Goal: Information Seeking & Learning: Learn about a topic

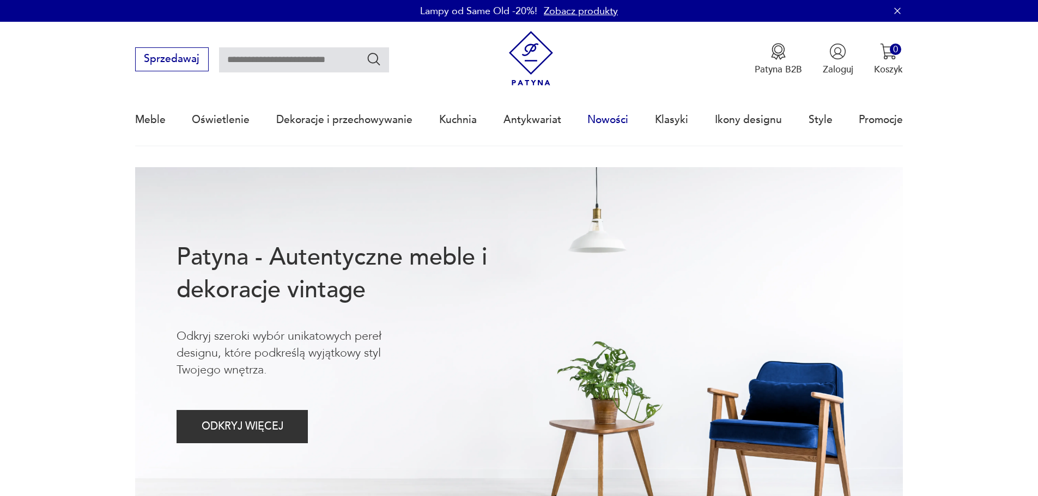
click at [616, 117] on link "Nowości" at bounding box center [607, 120] width 41 height 50
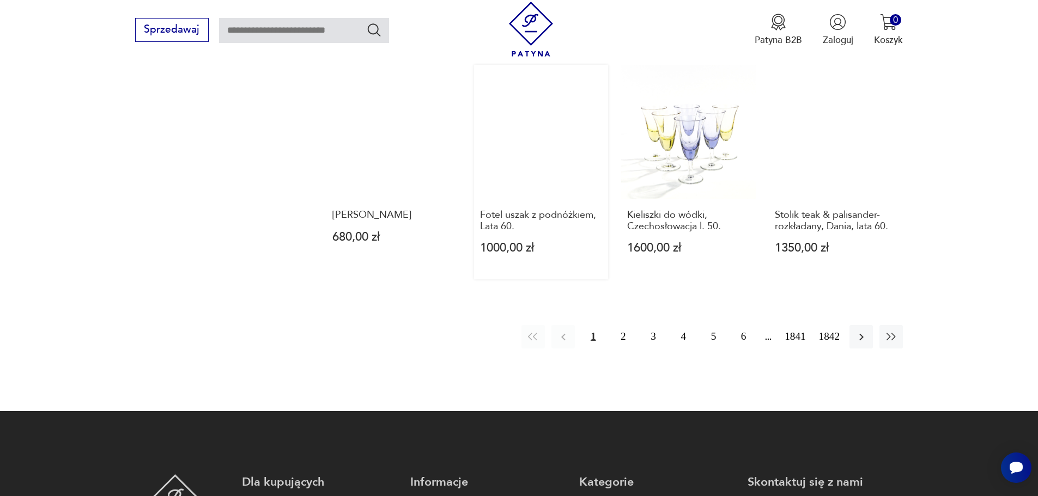
scroll to position [1090, 0]
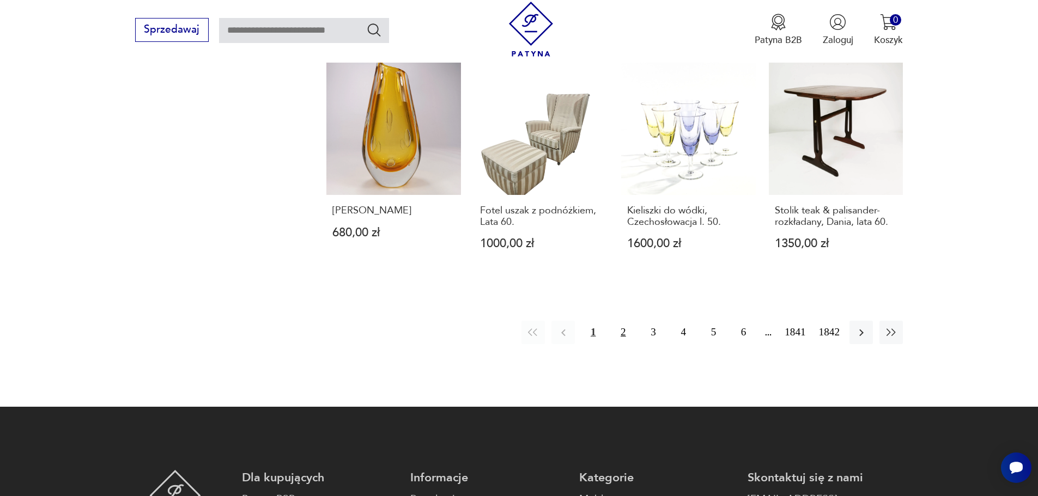
click at [623, 321] on button "2" at bounding box center [622, 332] width 23 height 23
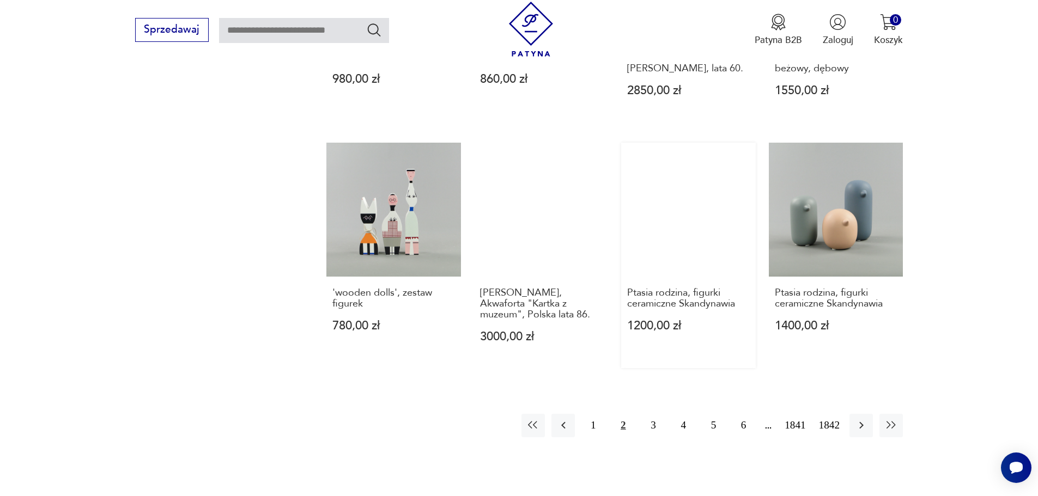
scroll to position [1057, 0]
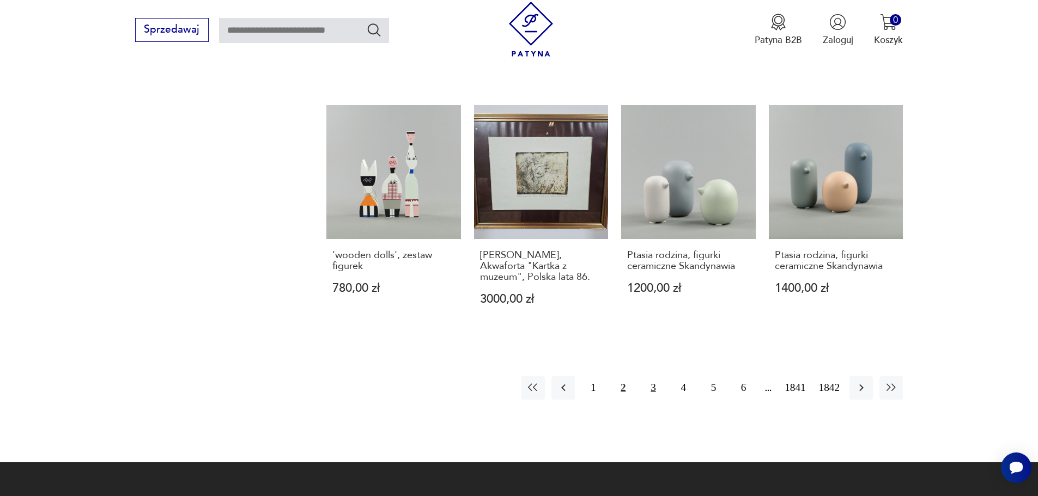
click at [653, 377] on button "3" at bounding box center [652, 388] width 23 height 23
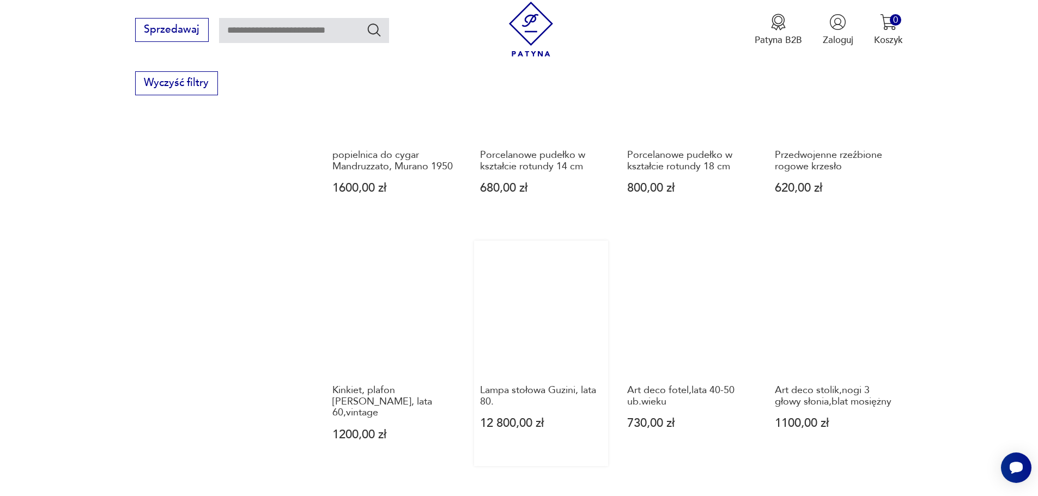
scroll to position [893, 0]
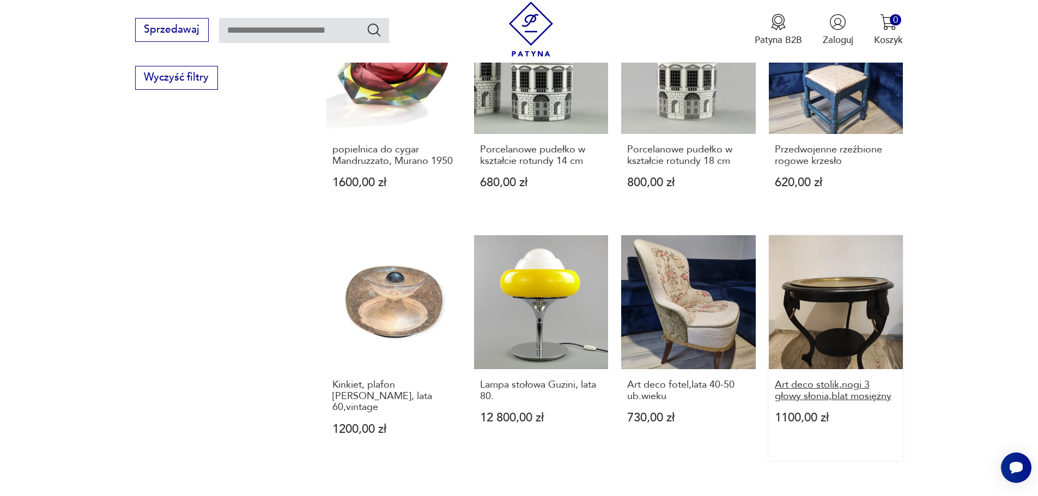
click at [847, 380] on h3 "Art deco stolik,nogi 3 głowy słonia,blat mosiężny" at bounding box center [836, 391] width 123 height 22
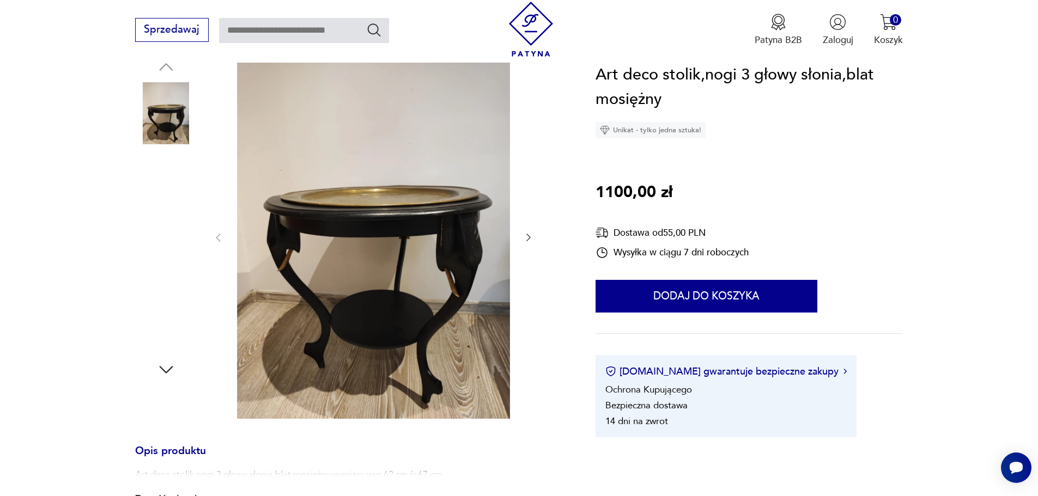
scroll to position [163, 0]
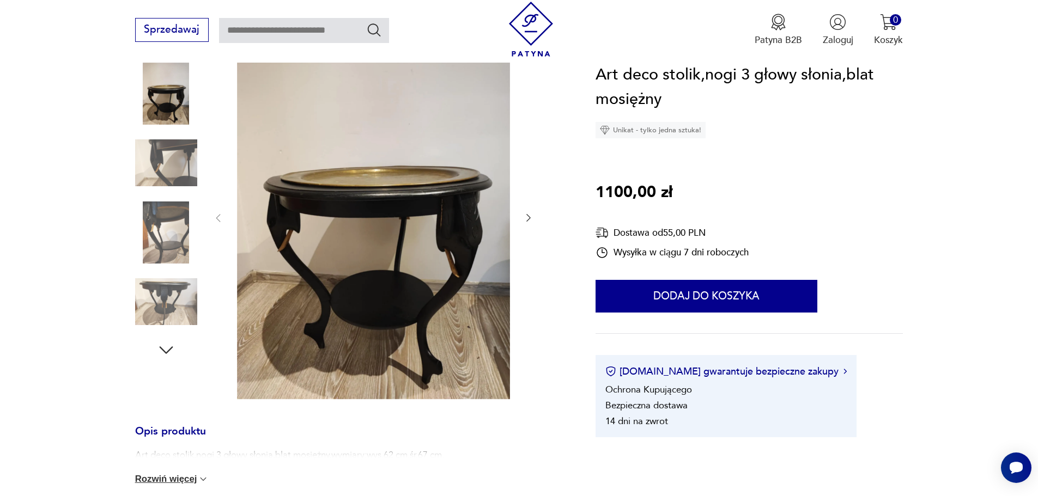
click at [529, 215] on icon "button" at bounding box center [528, 218] width 11 height 11
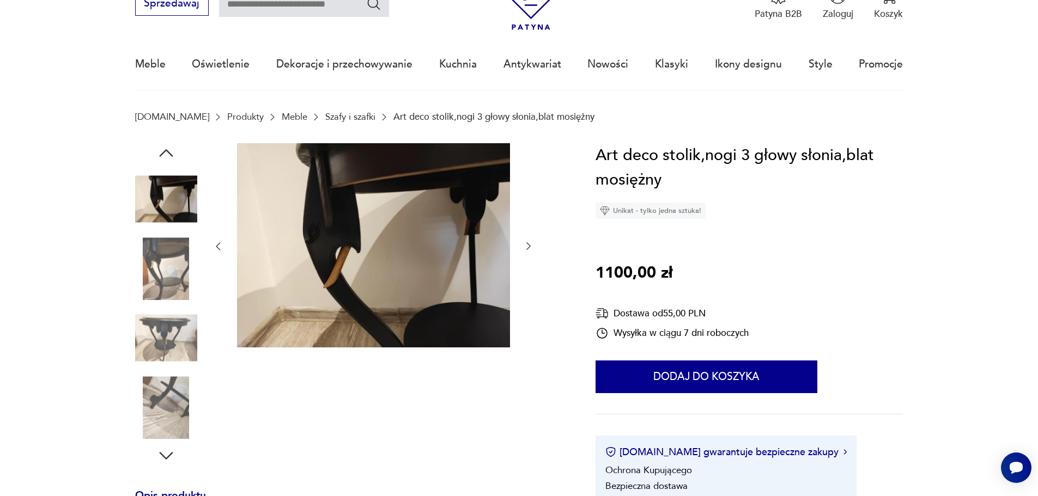
scroll to position [54, 0]
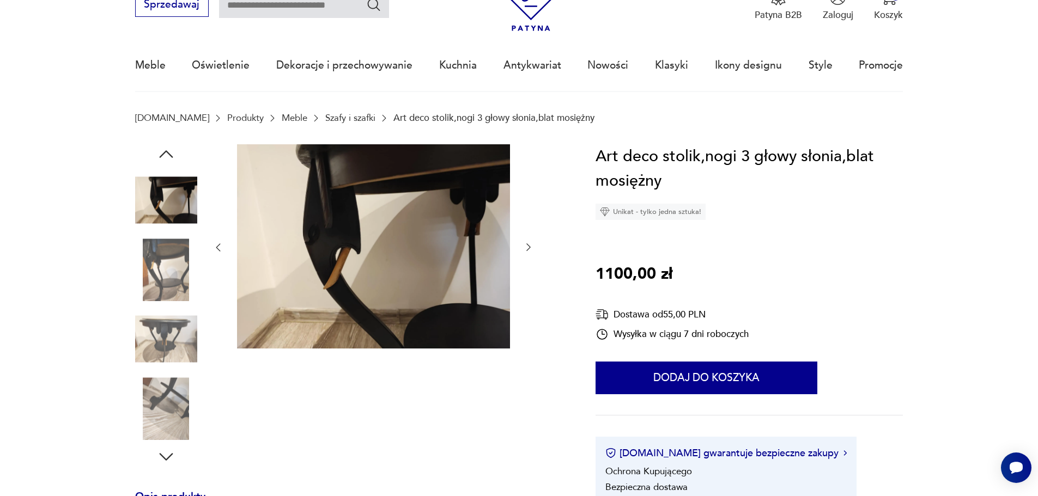
click at [528, 246] on icon "button" at bounding box center [528, 247] width 11 height 11
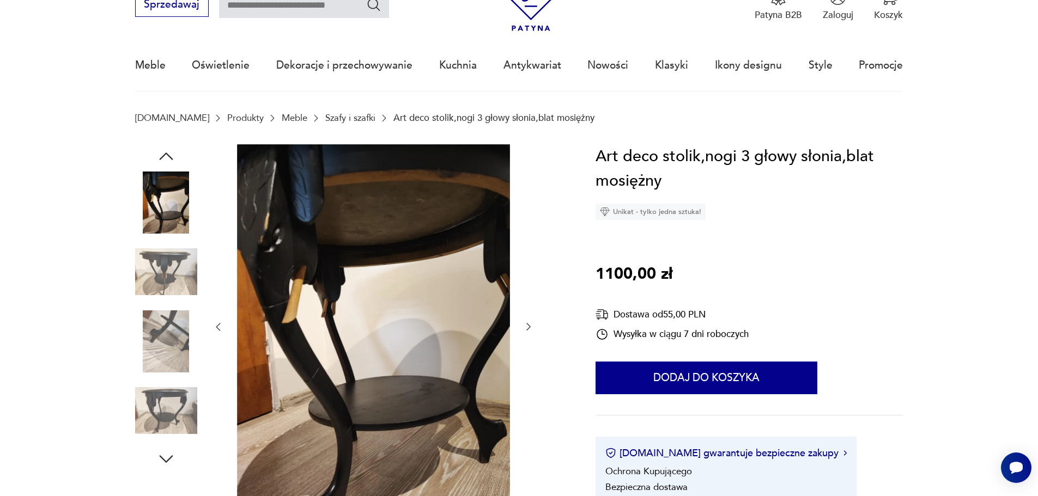
click at [161, 264] on img at bounding box center [166, 272] width 62 height 62
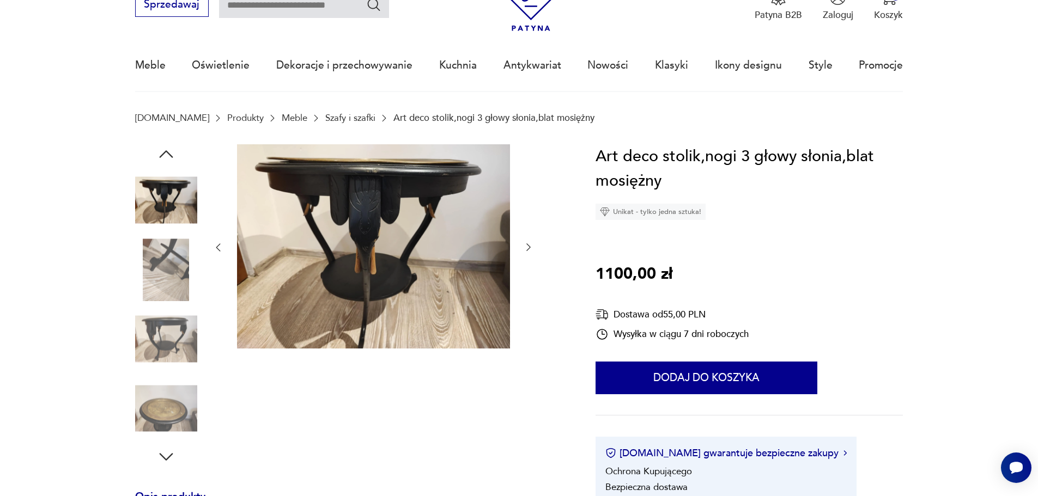
click at [163, 263] on img at bounding box center [166, 270] width 62 height 62
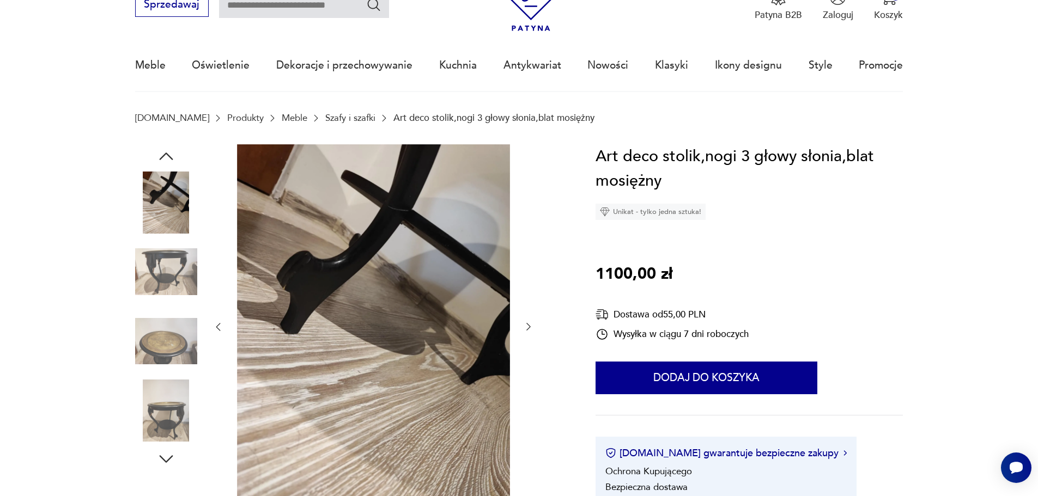
click at [174, 349] on img at bounding box center [166, 342] width 62 height 62
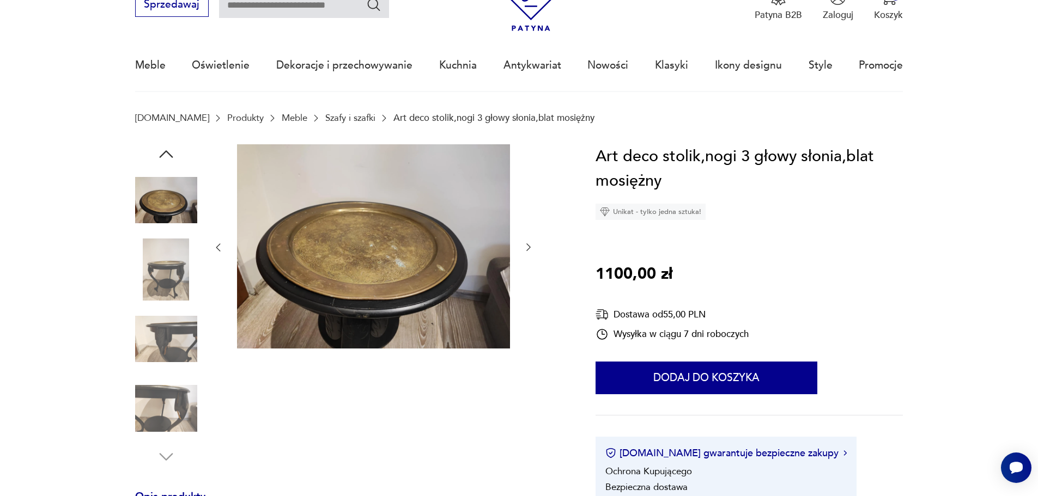
click at [176, 332] on img at bounding box center [166, 339] width 62 height 62
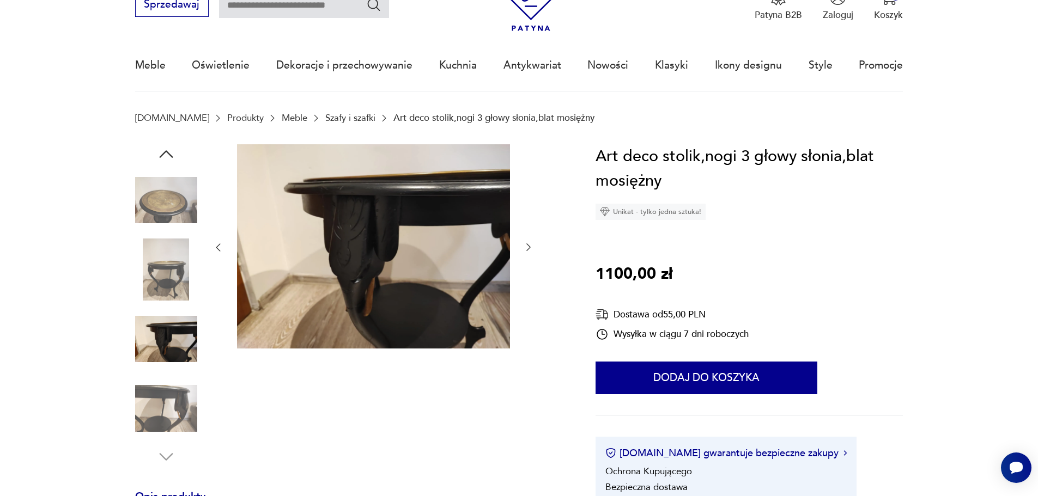
click at [147, 391] on img at bounding box center [166, 409] width 62 height 62
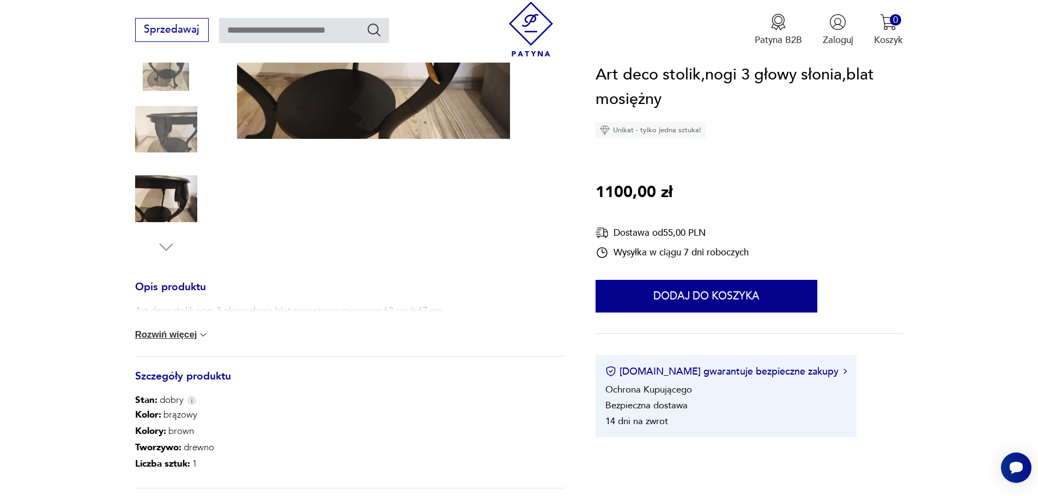
scroll to position [381, 0]
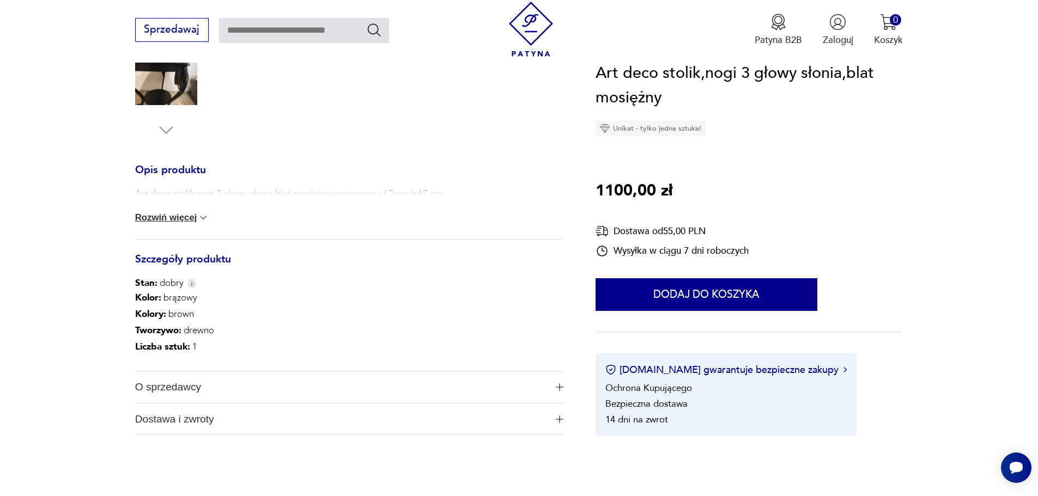
click at [193, 211] on div "Art deco stolik,nogi 3 głowy słonia,blat mosiężny,wymiary:wys.62 cm.śr.67 cm. R…" at bounding box center [349, 213] width 429 height 52
click at [199, 216] on img at bounding box center [203, 218] width 11 height 11
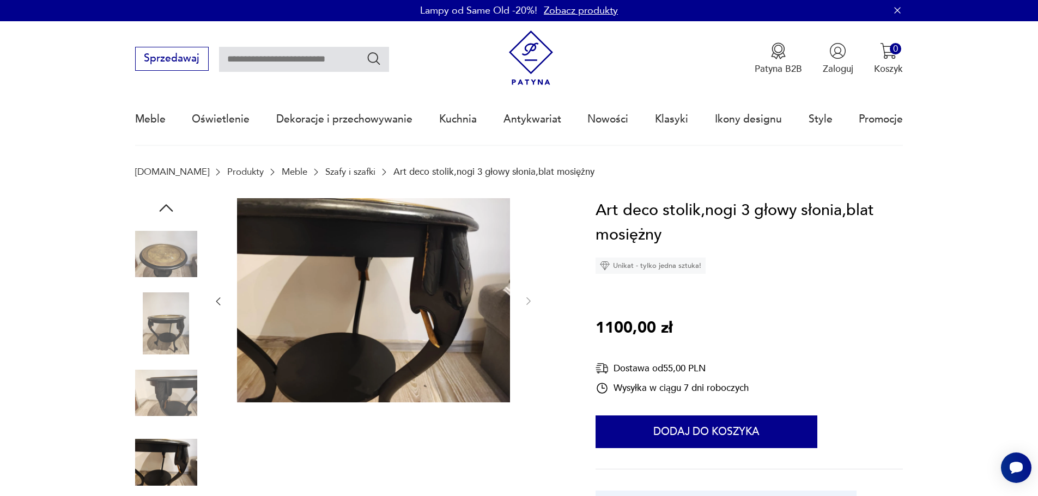
scroll to position [0, 0]
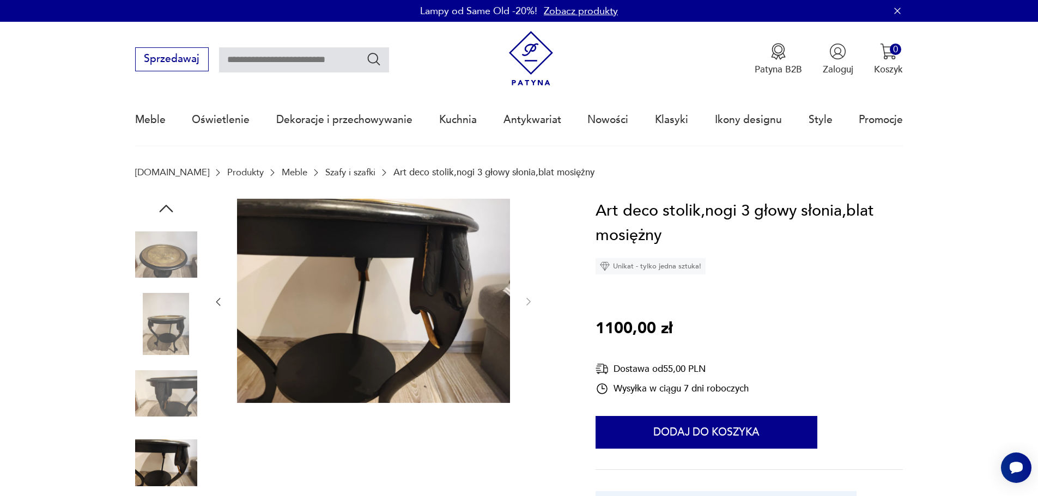
click at [160, 251] on img at bounding box center [166, 255] width 62 height 62
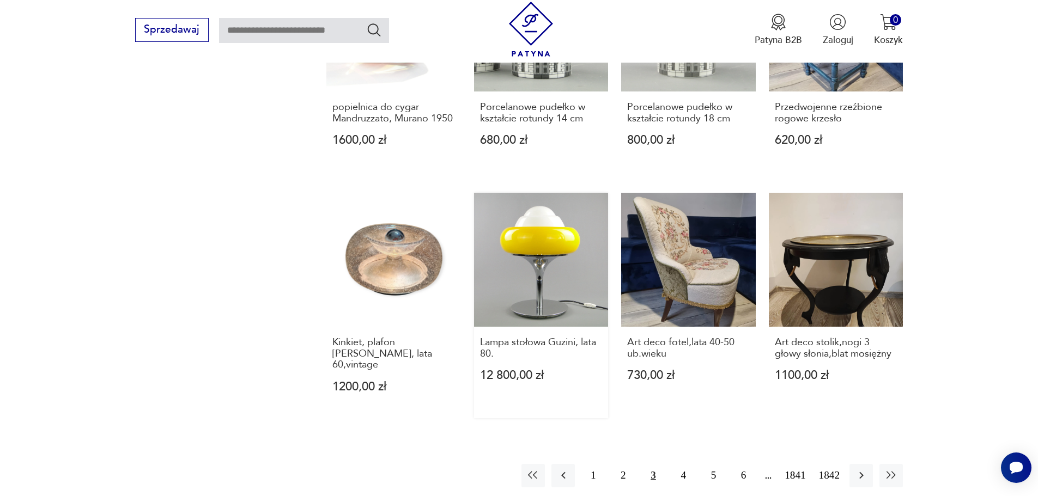
scroll to position [1002, 0]
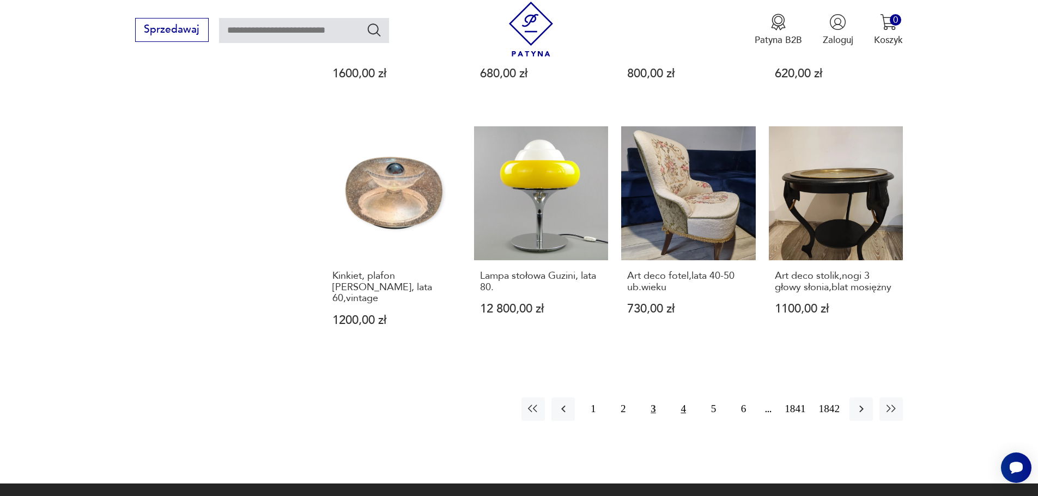
click at [683, 398] on button "4" at bounding box center [683, 409] width 23 height 23
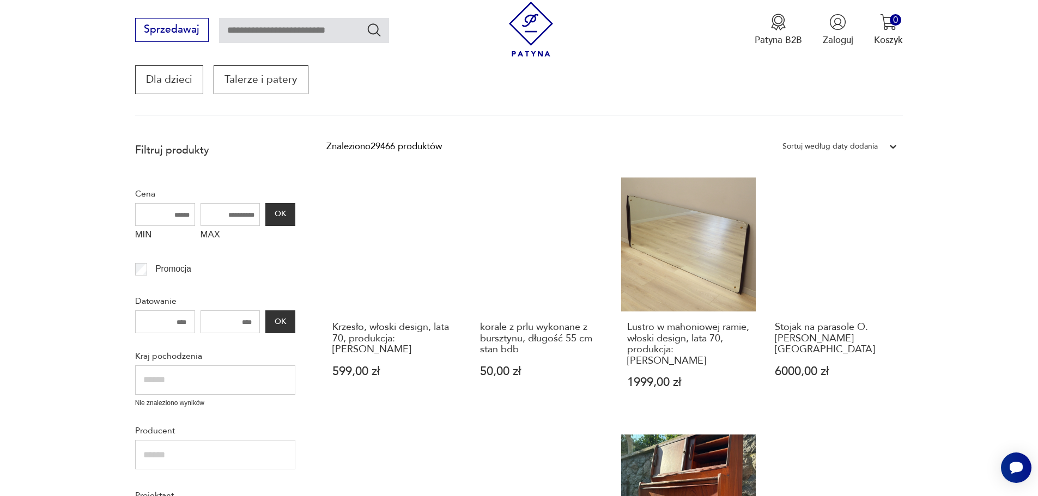
scroll to position [185, 0]
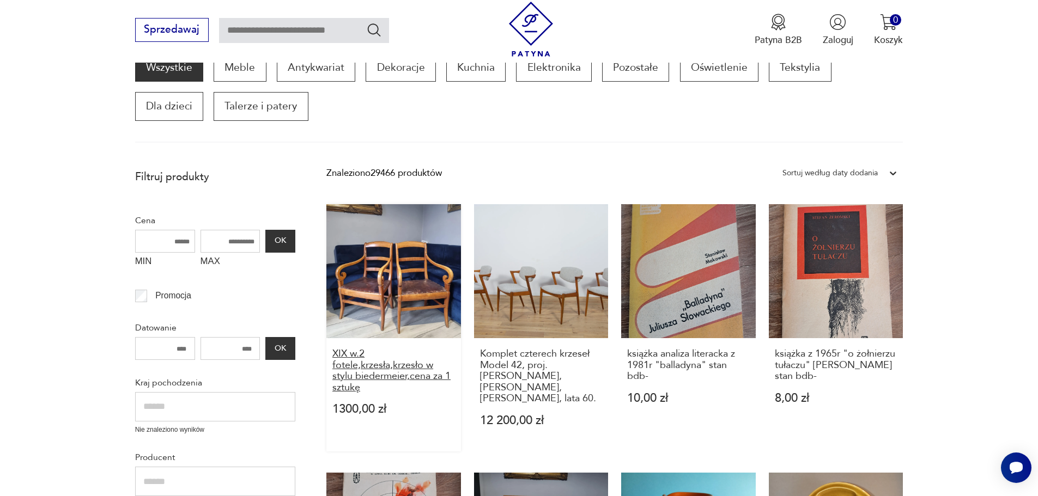
click at [354, 363] on h3 "XIX w.2 fotele,krzesła,krzesło w stylu biedermeier,cena za 1 sztukę" at bounding box center [393, 371] width 123 height 45
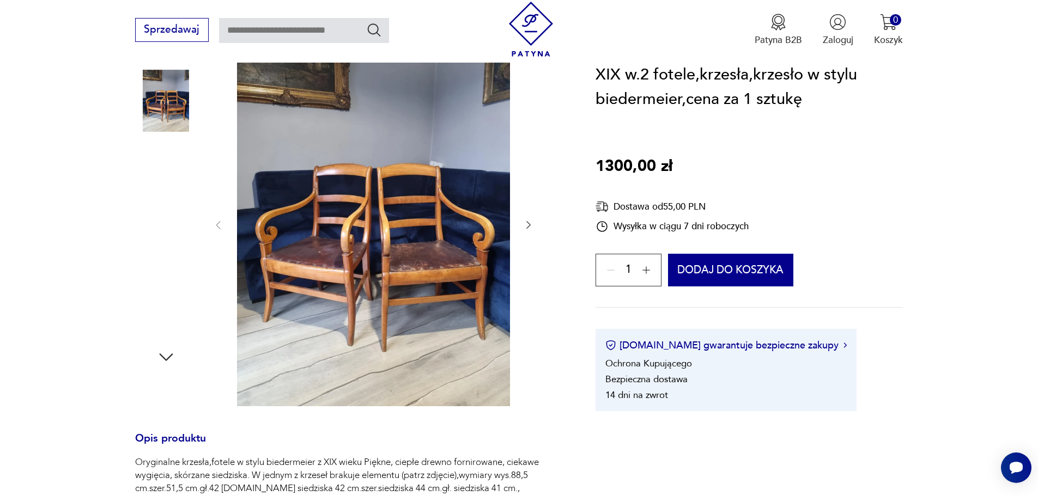
scroll to position [163, 0]
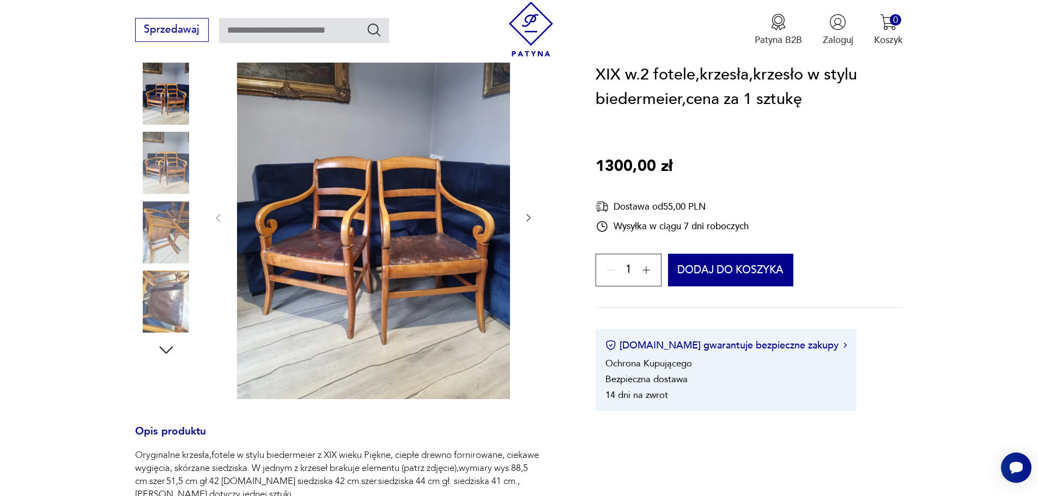
click at [177, 290] on img at bounding box center [166, 302] width 62 height 62
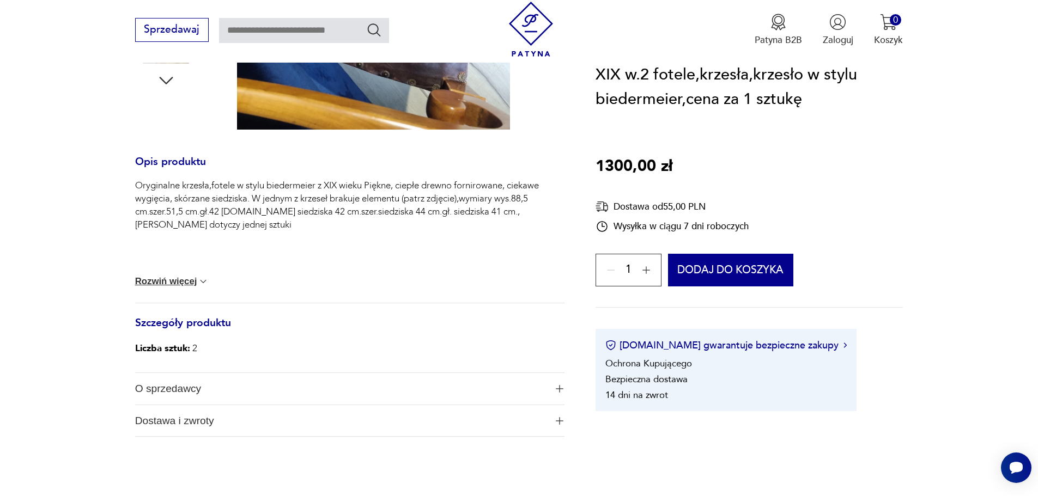
scroll to position [436, 0]
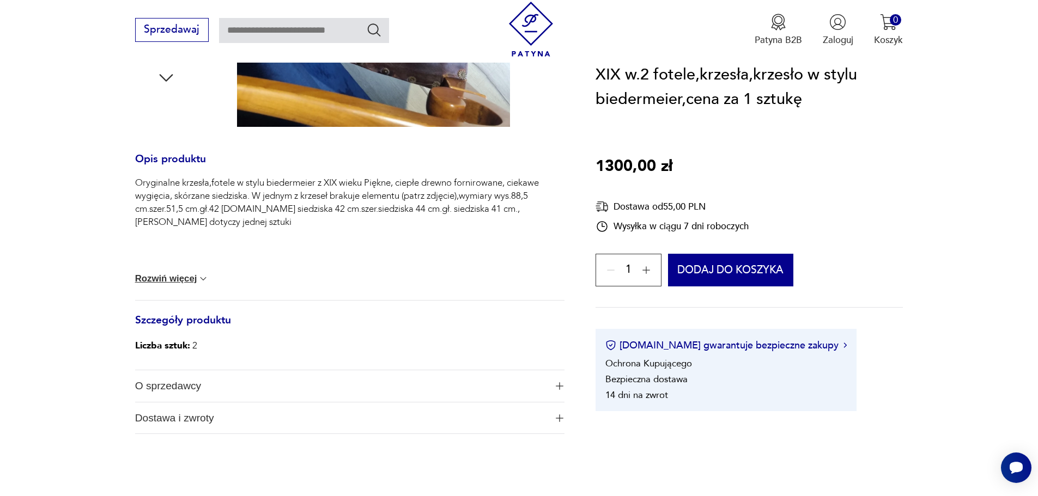
click at [175, 273] on div "Oryginalne krzesła,fotele w stylu biedermeier z XIX wieku Piękne, ciepłe drewno…" at bounding box center [349, 239] width 429 height 124
click at [191, 278] on button "Rozwiń więcej" at bounding box center [172, 279] width 74 height 11
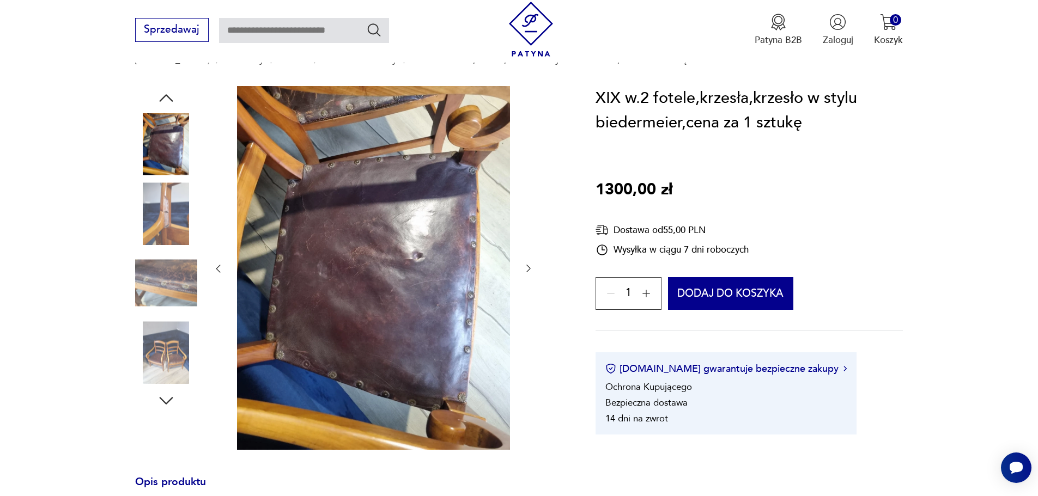
scroll to position [109, 0]
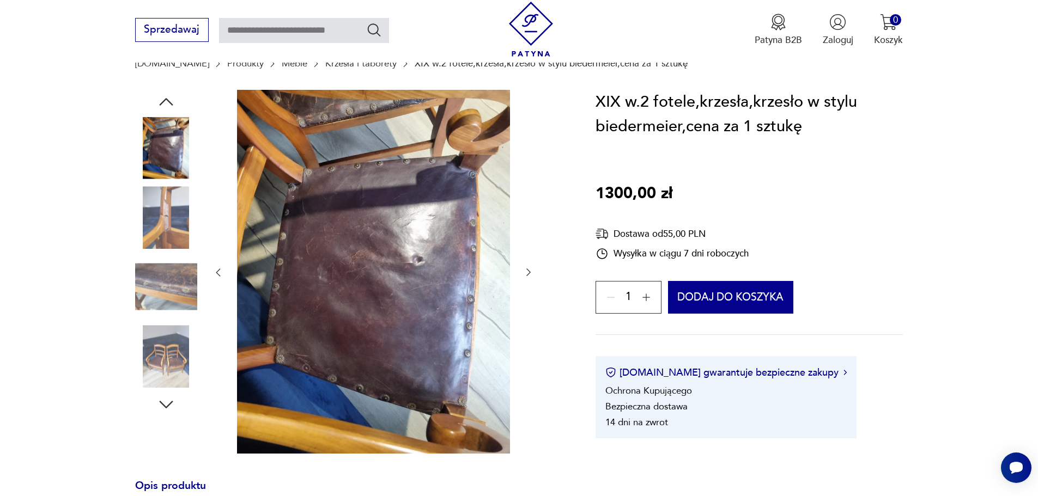
click at [160, 210] on img at bounding box center [166, 217] width 62 height 62
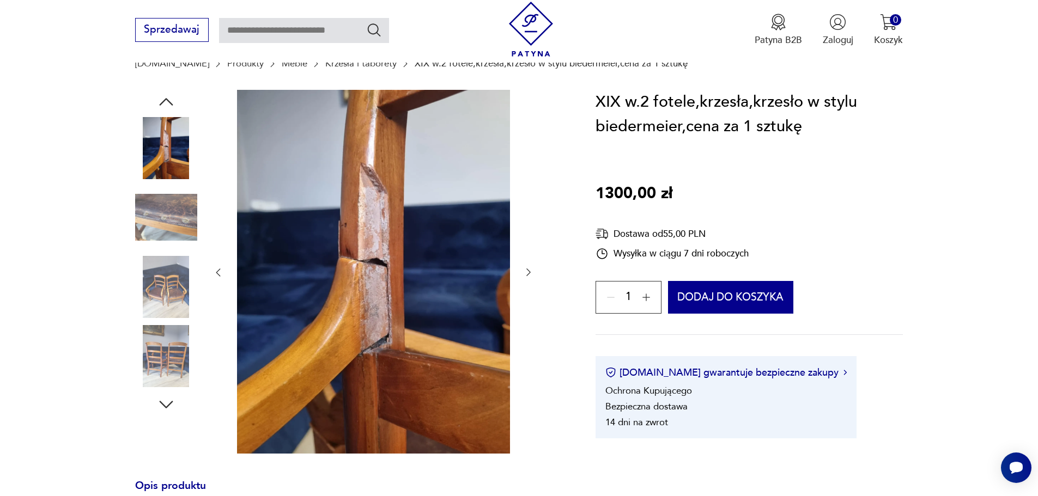
click at [163, 278] on img at bounding box center [166, 287] width 62 height 62
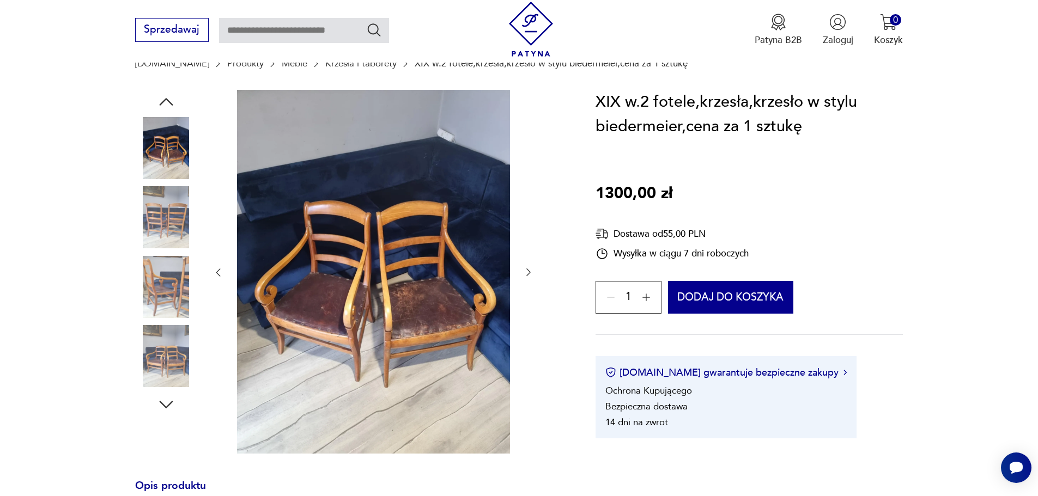
click at [168, 282] on img at bounding box center [166, 287] width 62 height 62
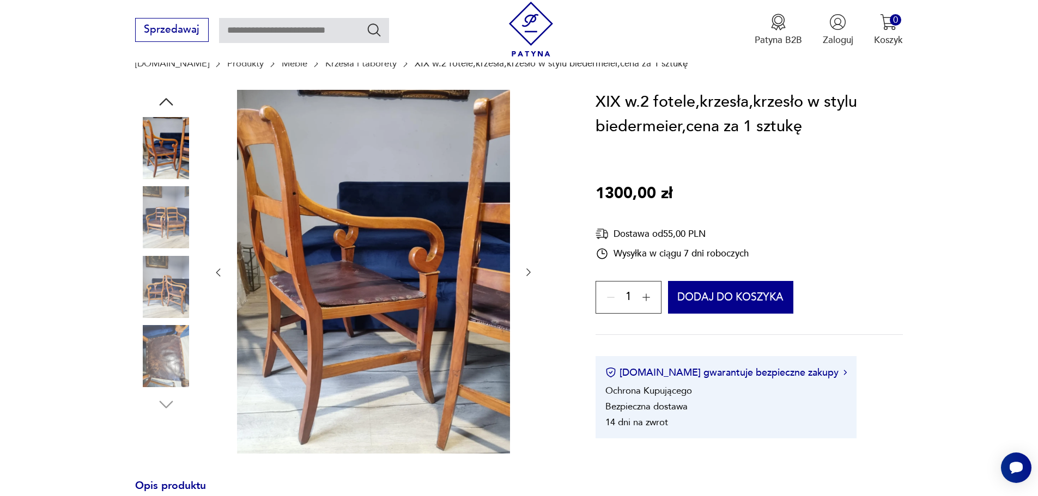
click at [167, 360] on img at bounding box center [166, 356] width 62 height 62
